Goal: Navigation & Orientation: Find specific page/section

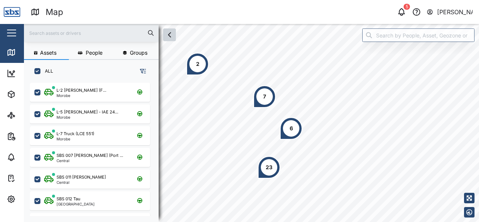
click at [168, 33] on icon "button" at bounding box center [169, 34] width 9 height 9
